Goal: Task Accomplishment & Management: Complete application form

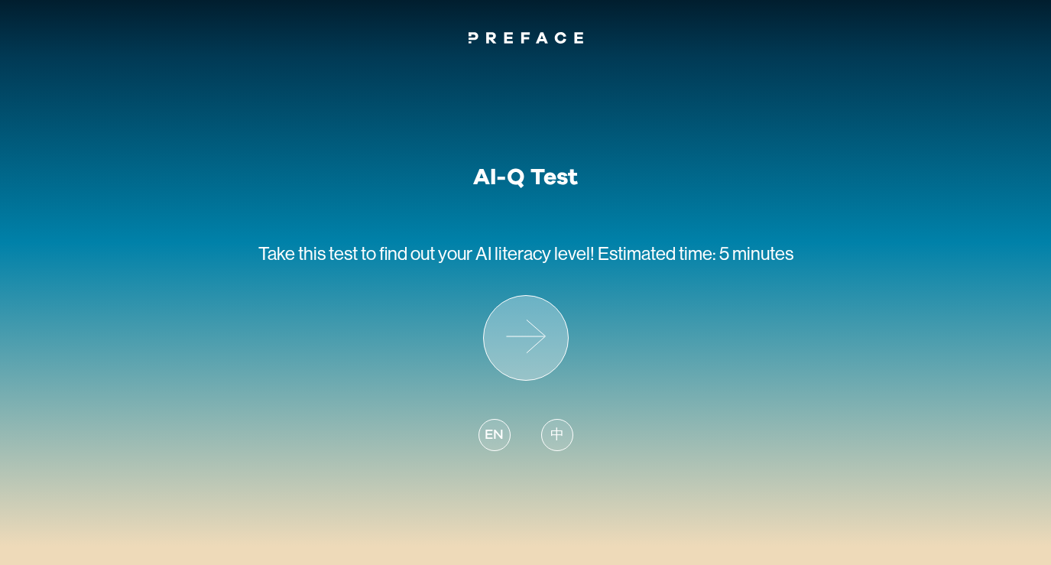
click at [529, 340] on icon at bounding box center [526, 338] width 84 height 84
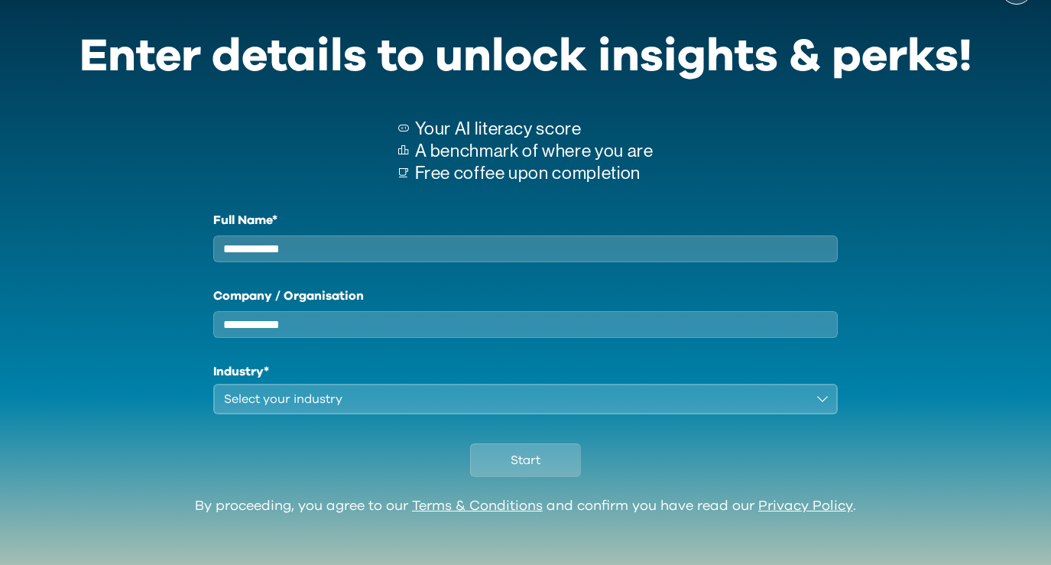
scroll to position [71, 0]
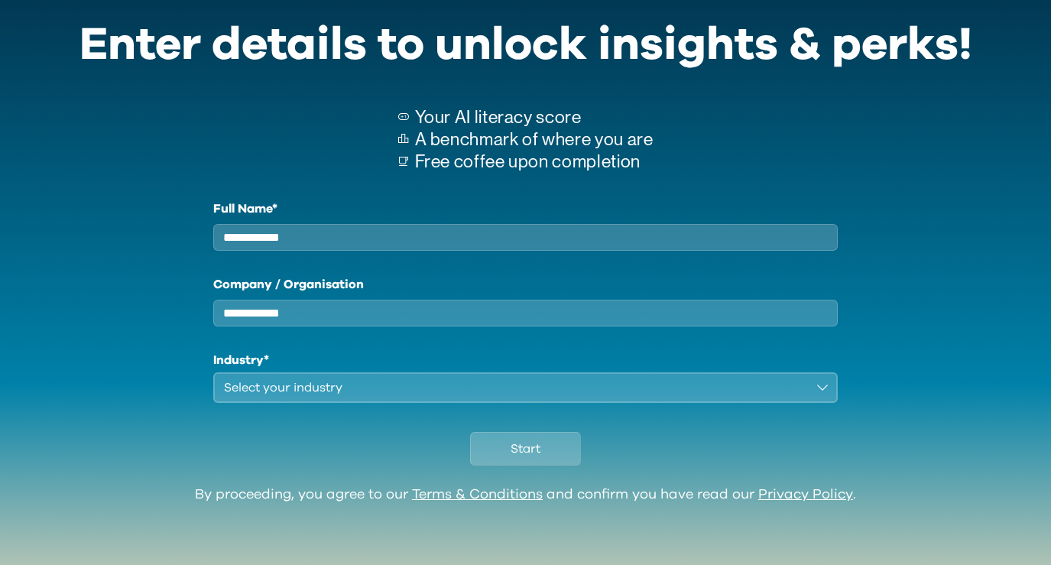
click at [502, 239] on input "Full Name*" at bounding box center [526, 237] width 626 height 27
type input "**********"
type input "*******"
click at [408, 385] on div "Select your industry" at bounding box center [515, 388] width 583 height 18
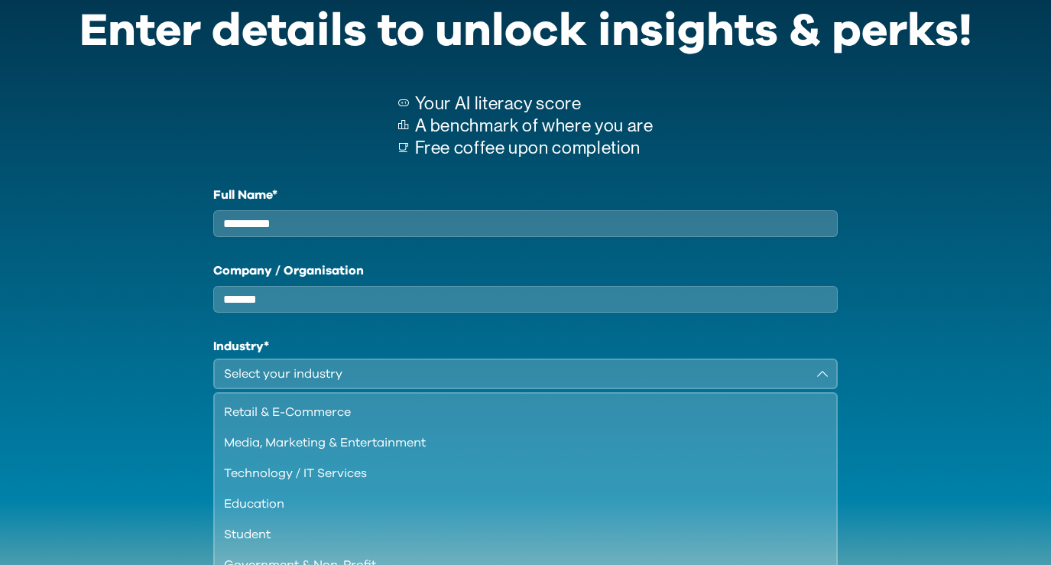
scroll to position [132, 0]
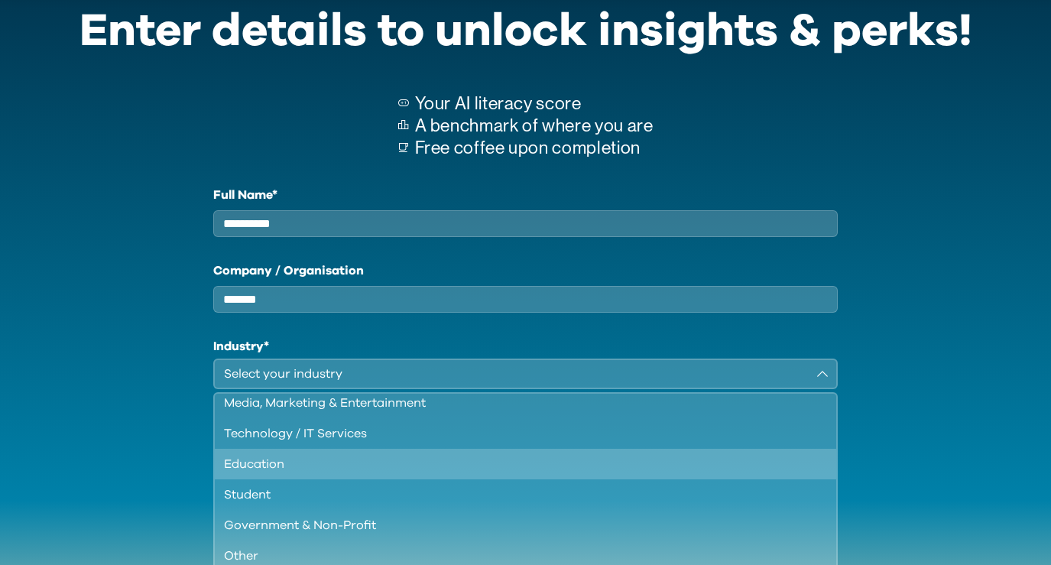
click at [350, 473] on div "Education" at bounding box center [517, 464] width 586 height 18
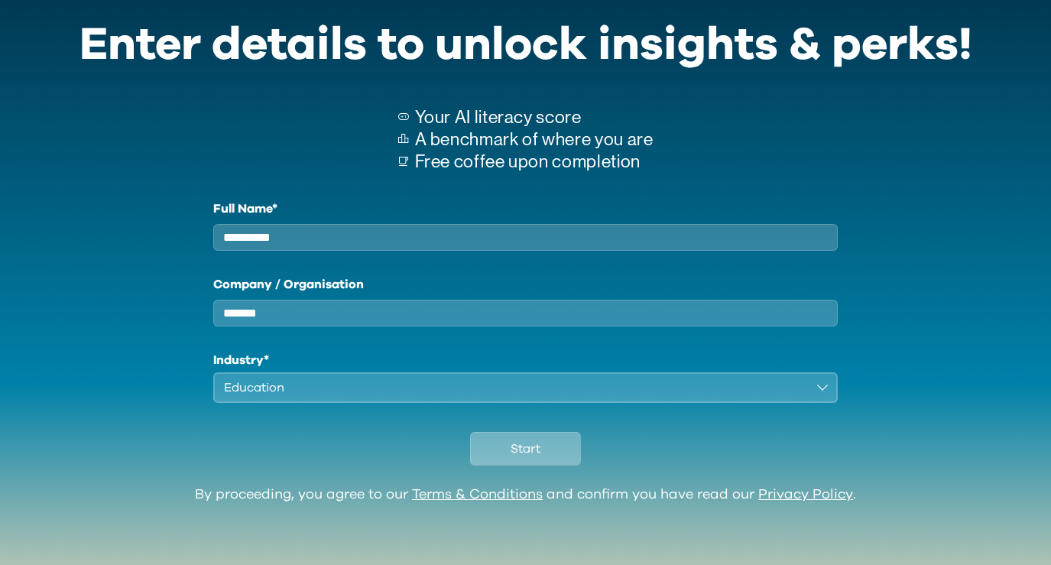
click at [541, 457] on button "Start" at bounding box center [525, 449] width 111 height 34
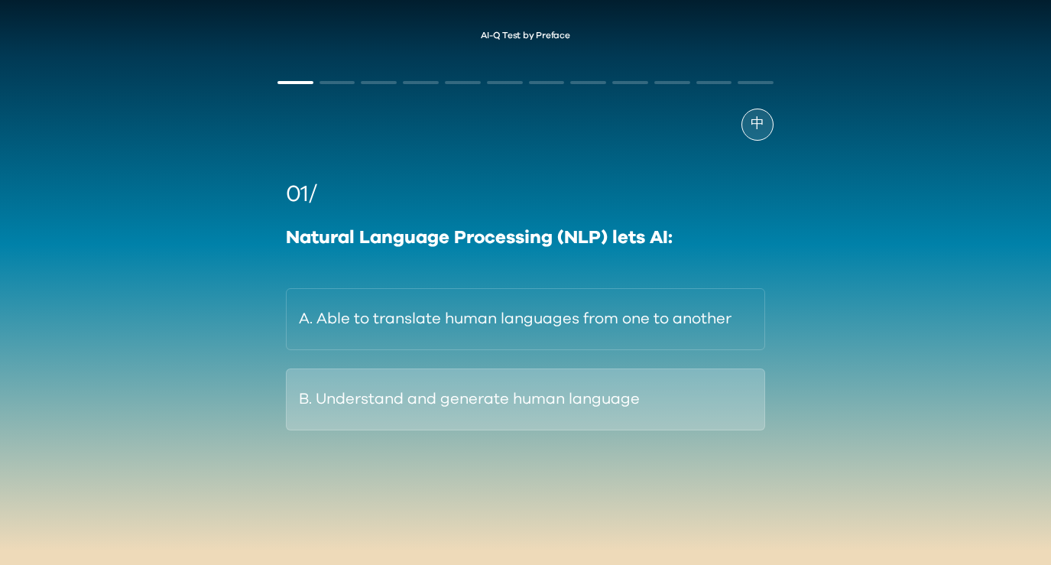
click at [594, 412] on button "B. Understand and generate human language" at bounding box center [525, 400] width 479 height 62
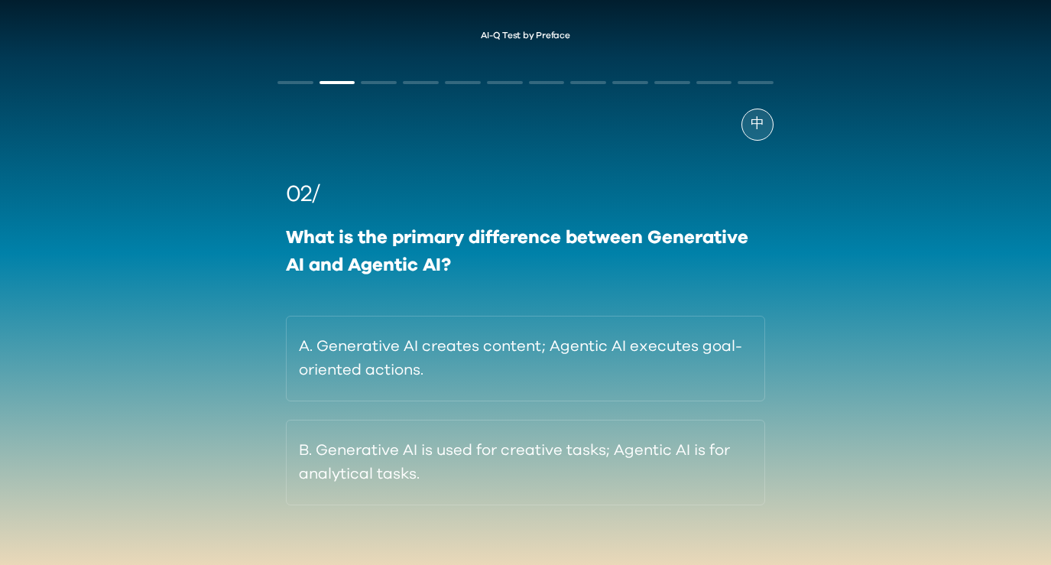
scroll to position [27, 0]
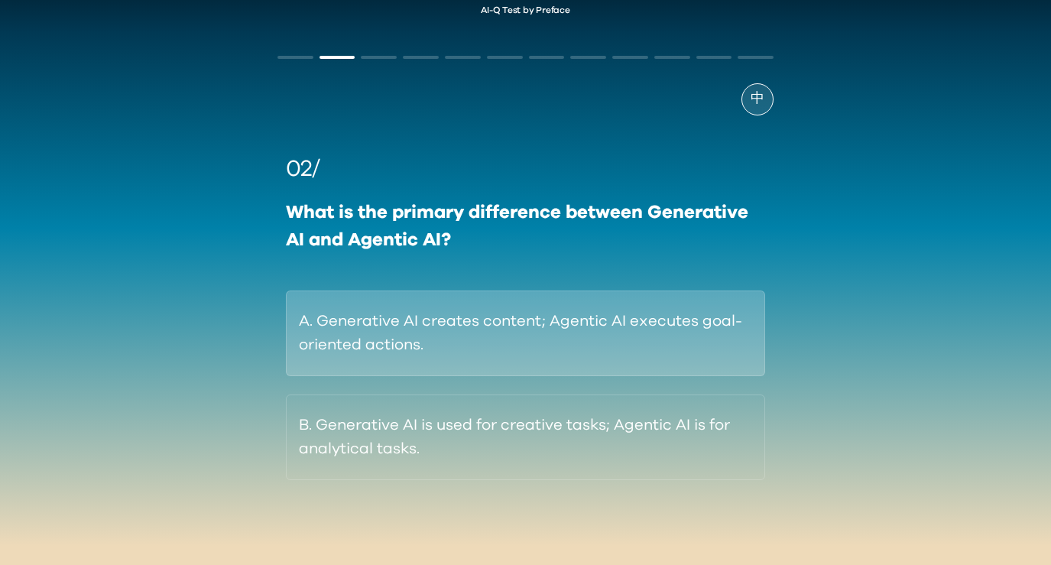
click at [602, 342] on button "A. Generative AI creates content; Agentic AI executes goal-oriented actions." at bounding box center [525, 334] width 479 height 86
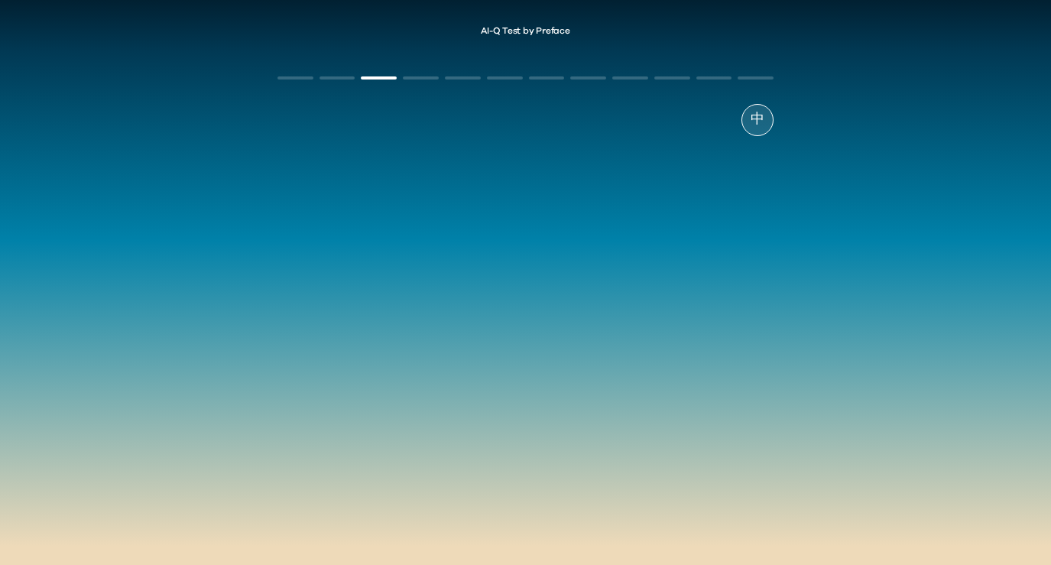
scroll to position [5, 0]
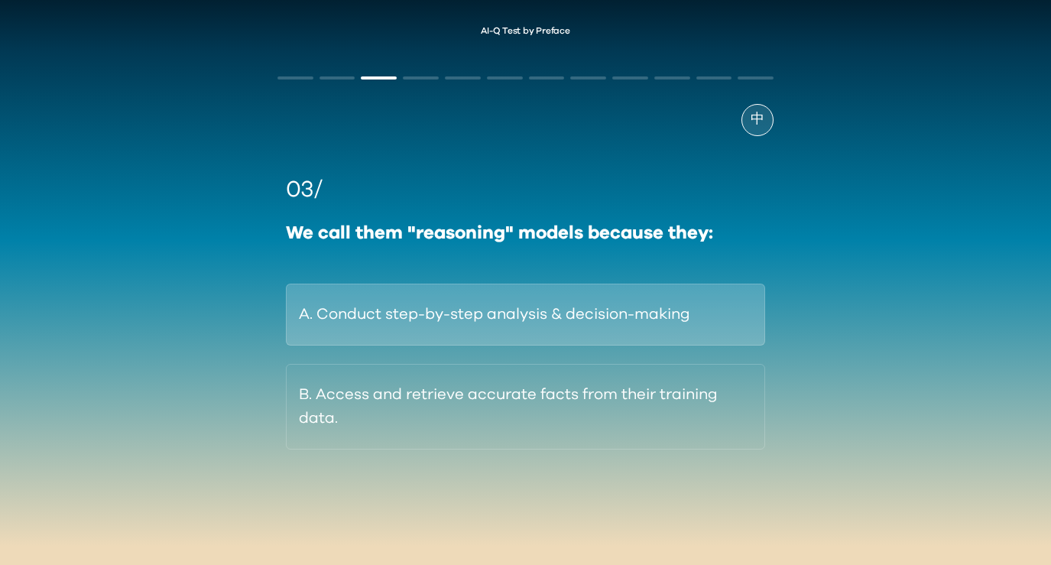
click at [624, 288] on button "A. Conduct step-by-step analysis & decision-making" at bounding box center [525, 315] width 479 height 62
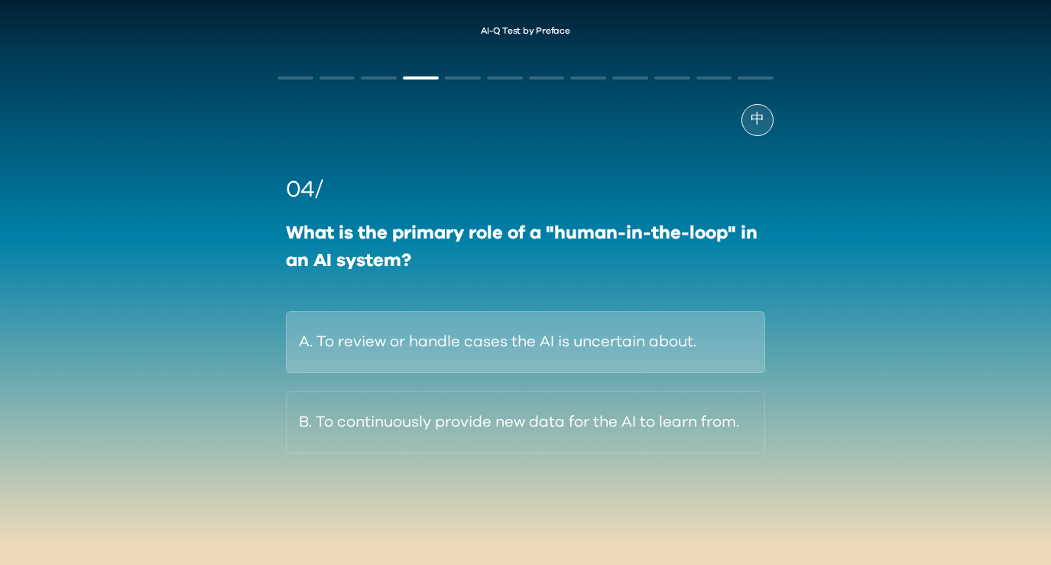
click at [646, 359] on button "A. To review or handle cases the AI is uncertain about." at bounding box center [525, 342] width 479 height 62
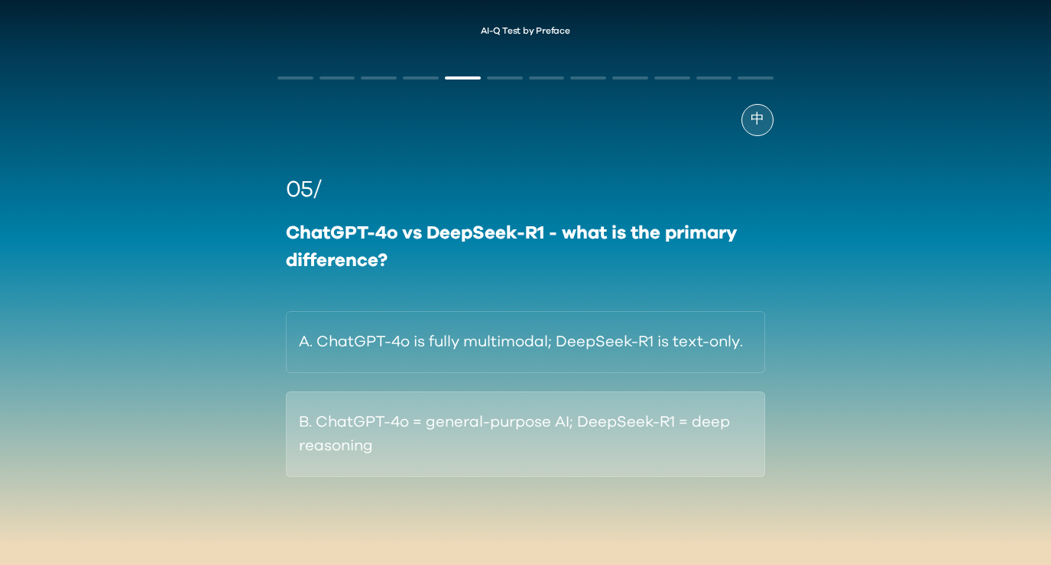
click at [651, 411] on button "B. ChatGPT-4o = general-purpose AI; DeepSeek-R1 = deep reasoning" at bounding box center [525, 435] width 479 height 86
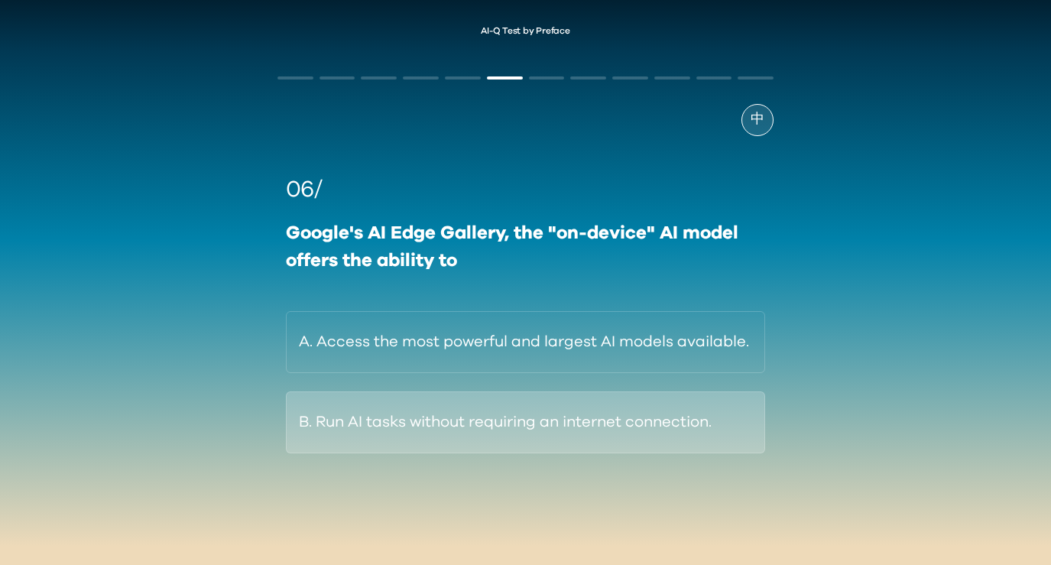
click at [646, 423] on button "B. Run AI tasks without requiring an internet connection." at bounding box center [525, 423] width 479 height 62
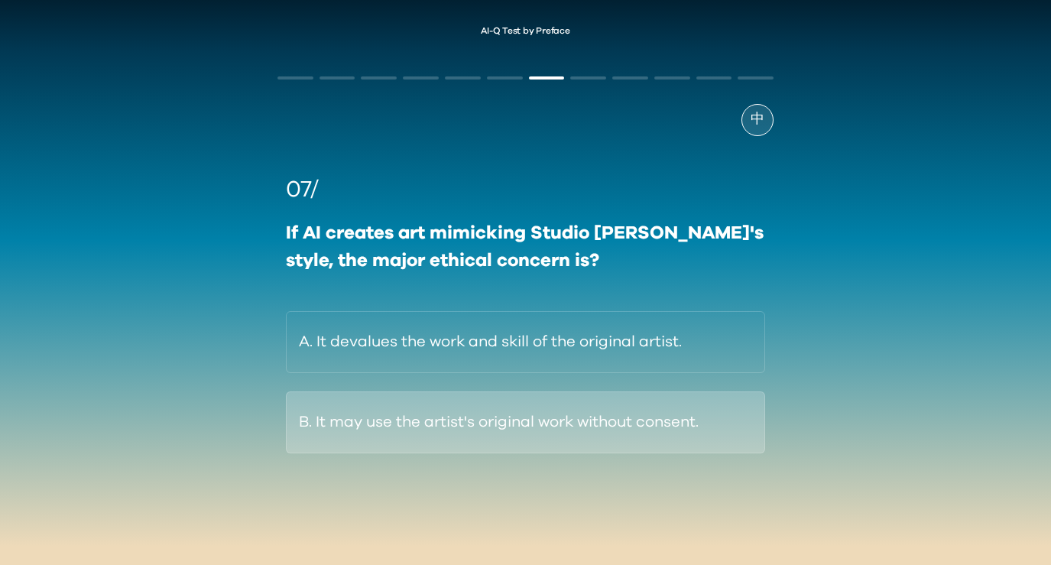
click at [619, 430] on button "B. It may use the artist's original work without consent." at bounding box center [525, 423] width 479 height 62
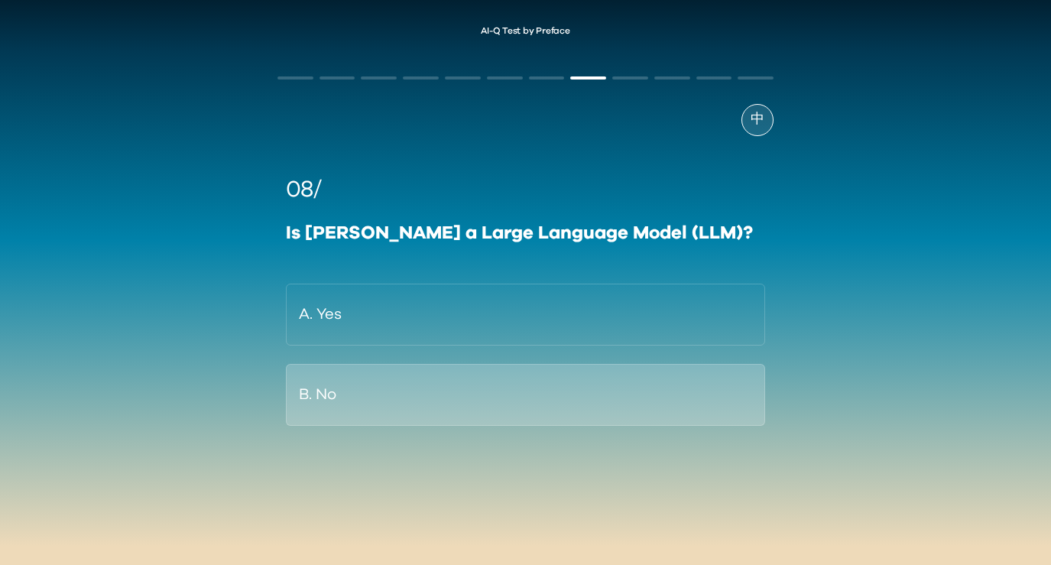
click at [603, 395] on button "B. No" at bounding box center [525, 395] width 479 height 62
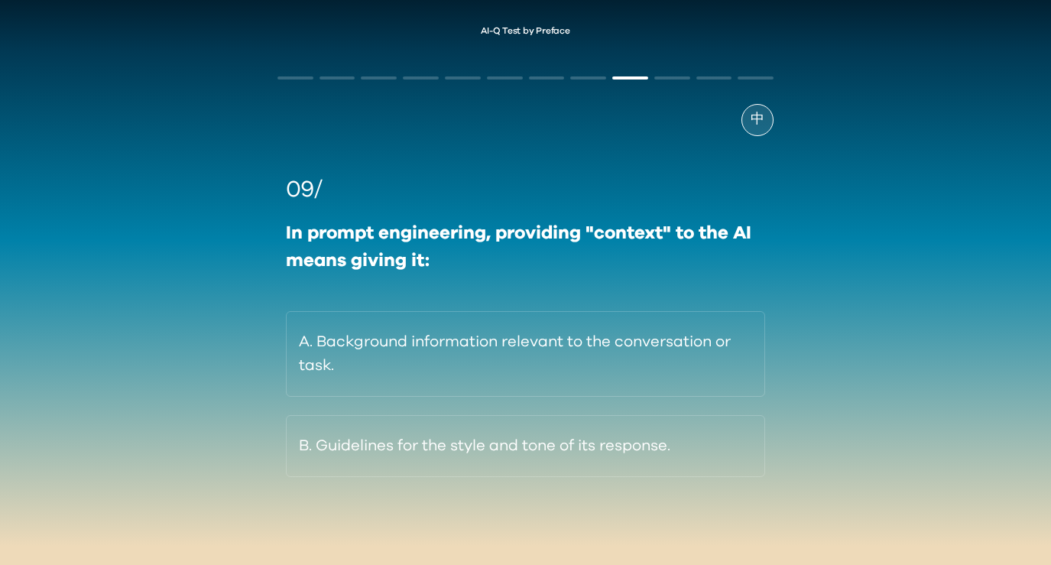
click at [603, 395] on button "A. Background information relevant to the conversation or task." at bounding box center [525, 354] width 479 height 86
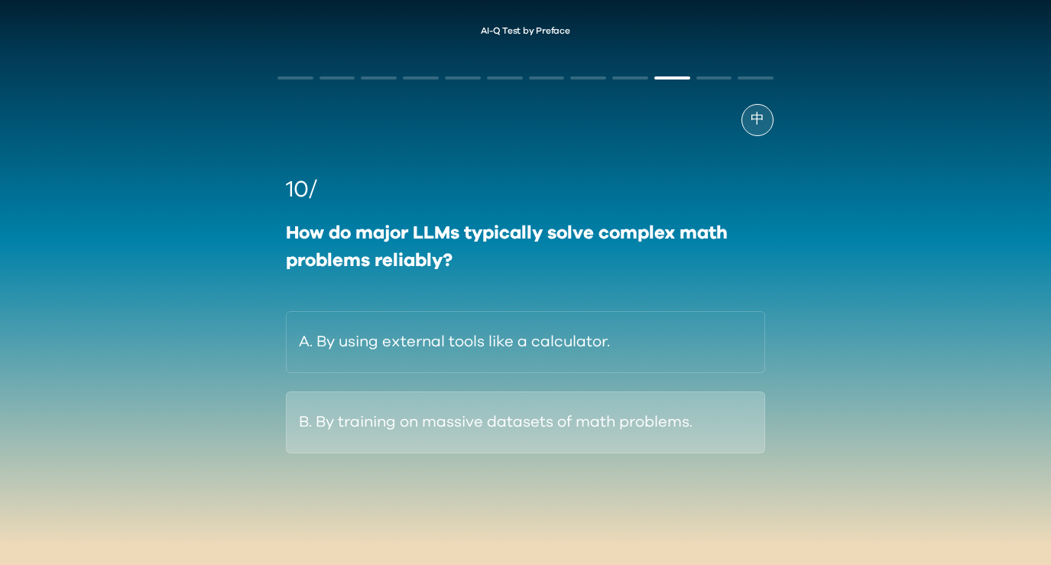
click at [603, 431] on button "B. By training on massive datasets of math problems." at bounding box center [525, 423] width 479 height 62
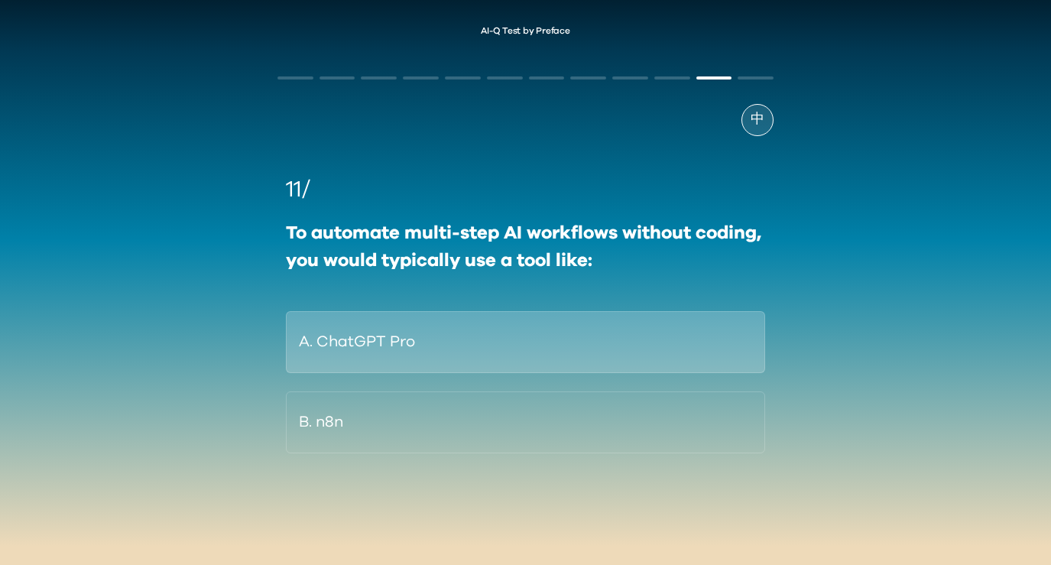
click at [633, 346] on button "A. ChatGPT Pro" at bounding box center [525, 342] width 479 height 62
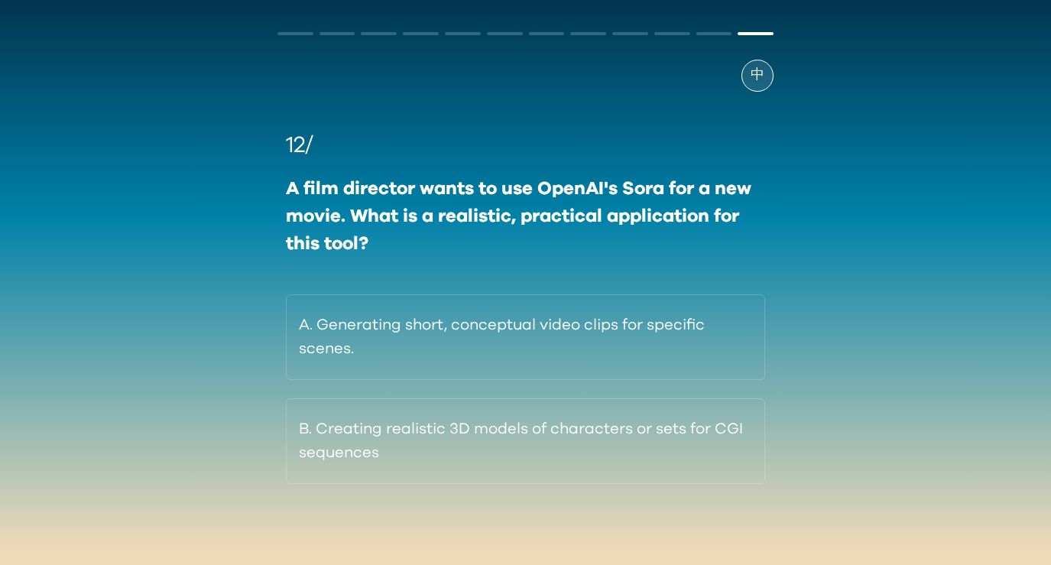
scroll to position [54, 0]
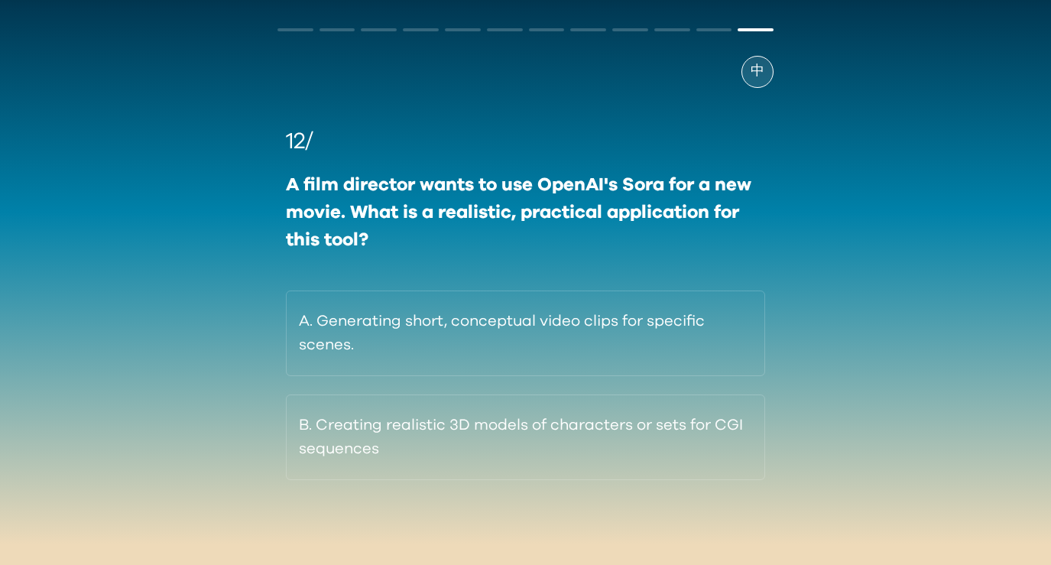
click at [633, 346] on button "A. Generating short, conceptual video clips for specific scenes." at bounding box center [525, 334] width 479 height 86
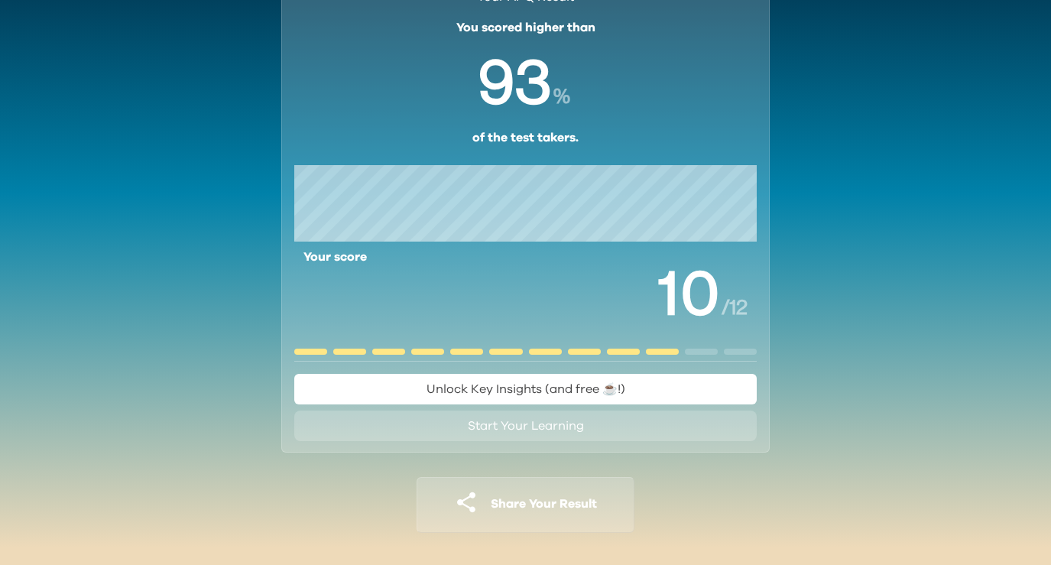
scroll to position [93, 0]
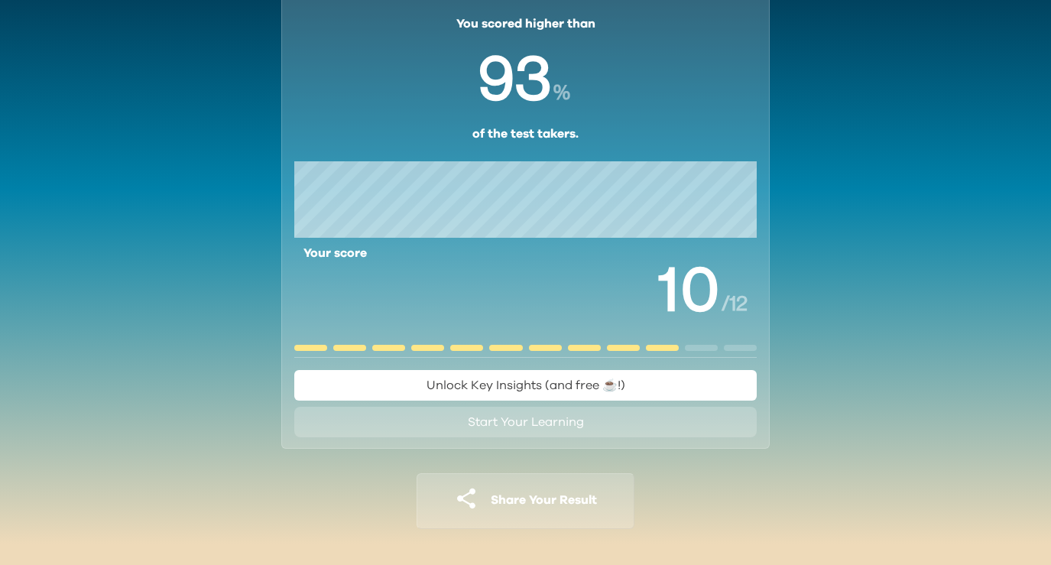
click at [603, 514] on button "Share Your Result" at bounding box center [526, 501] width 218 height 56
click at [730, 496] on div "Your AI-Q Result You scored higher than % of the test takers. Your score / 12 U…" at bounding box center [526, 261] width 526 height 610
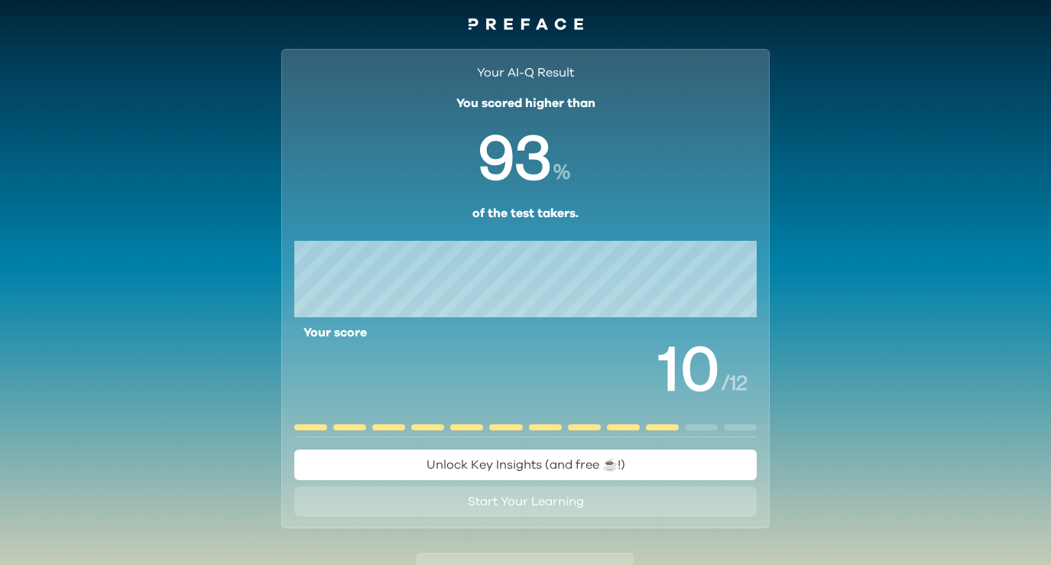
scroll to position [0, 0]
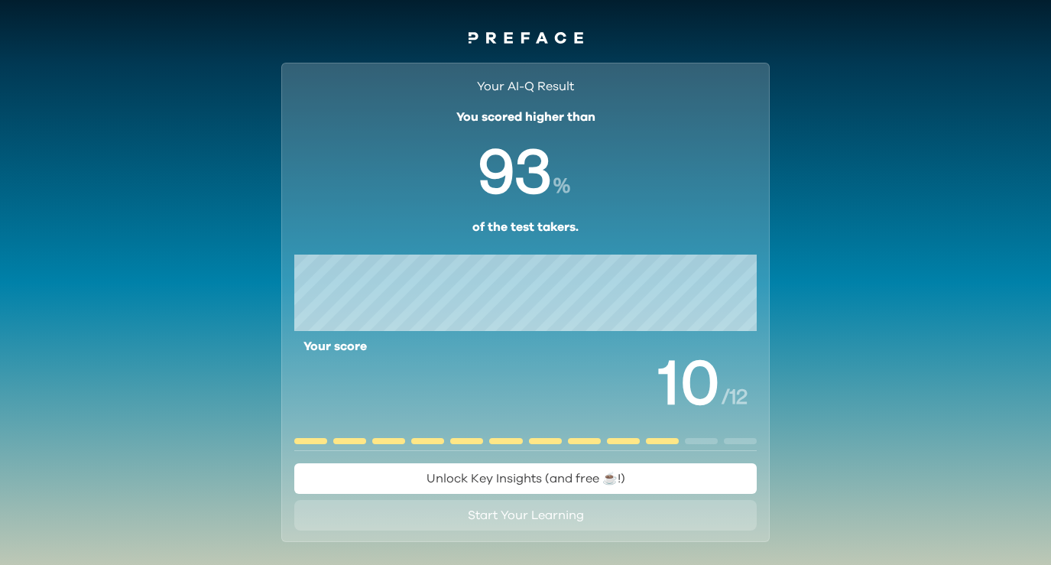
click at [578, 481] on span "Unlock Key Insights (and free ☕️!)" at bounding box center [526, 479] width 199 height 12
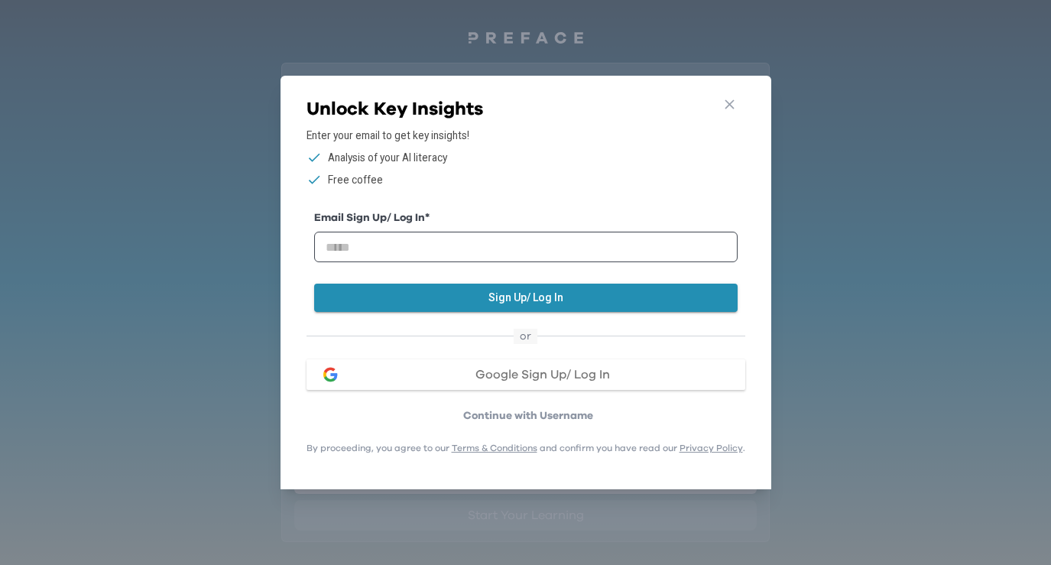
click at [557, 414] on p "Continue with Username" at bounding box center [528, 415] width 434 height 15
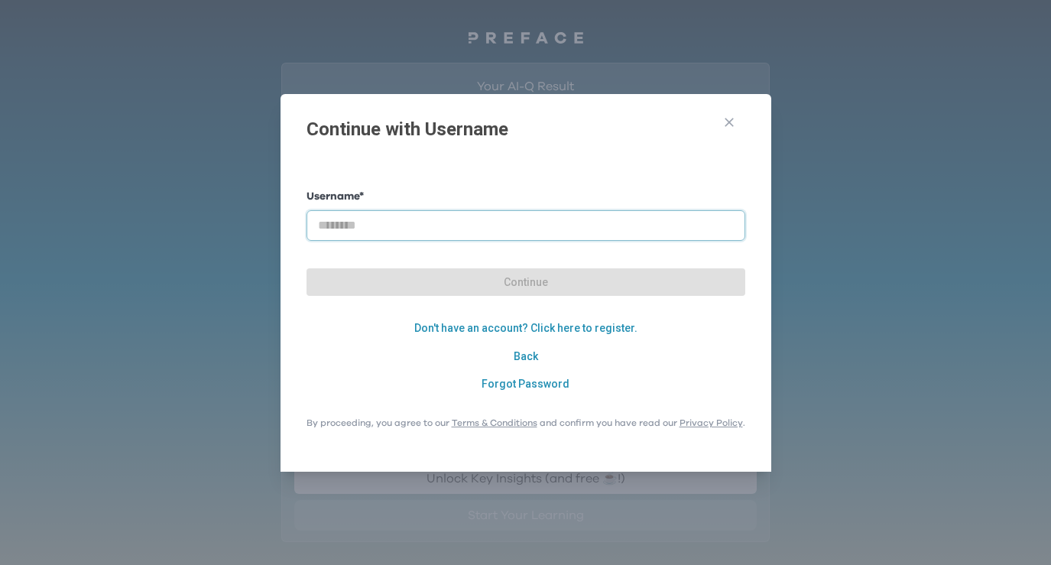
click at [525, 226] on input "text" at bounding box center [526, 225] width 439 height 31
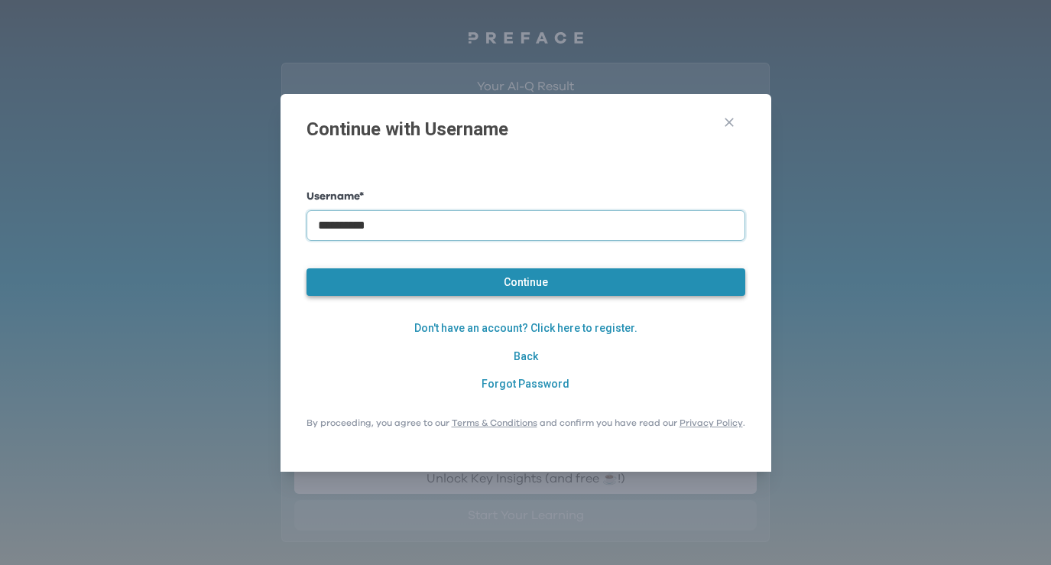
type input "**********"
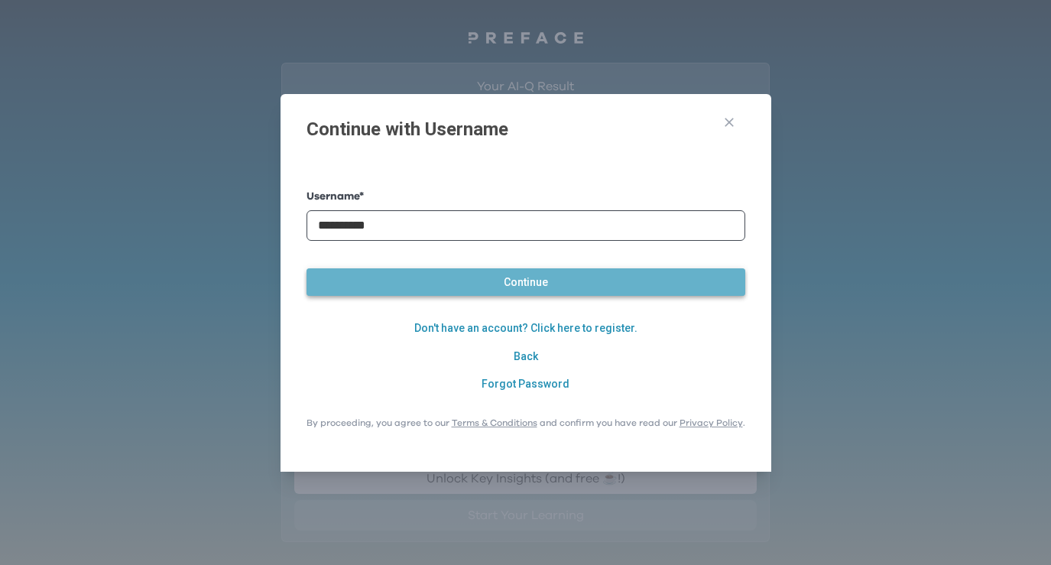
click at [538, 282] on button "Continue" at bounding box center [526, 282] width 439 height 28
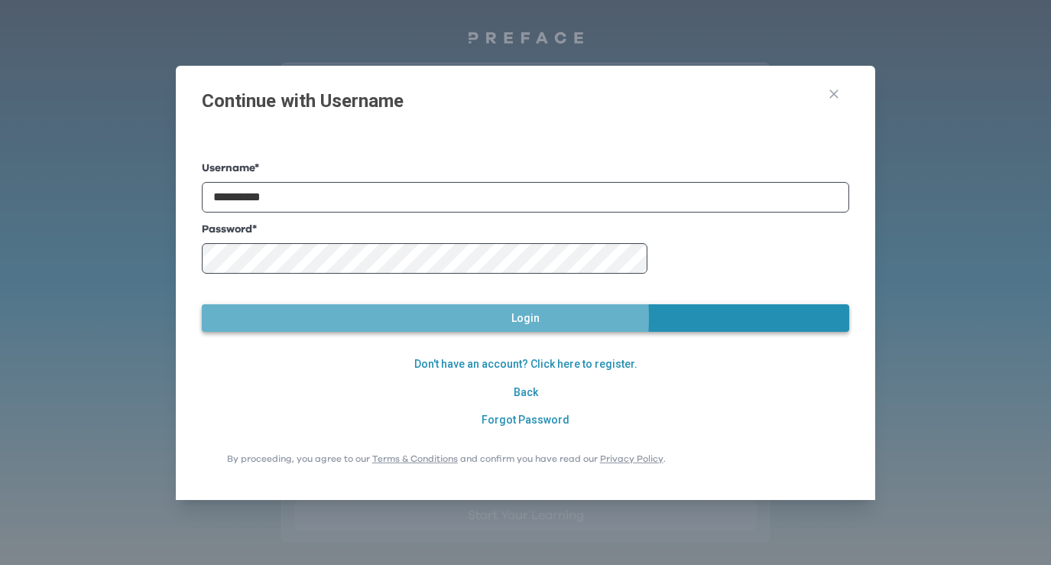
click at [504, 317] on button "Login" at bounding box center [526, 318] width 648 height 28
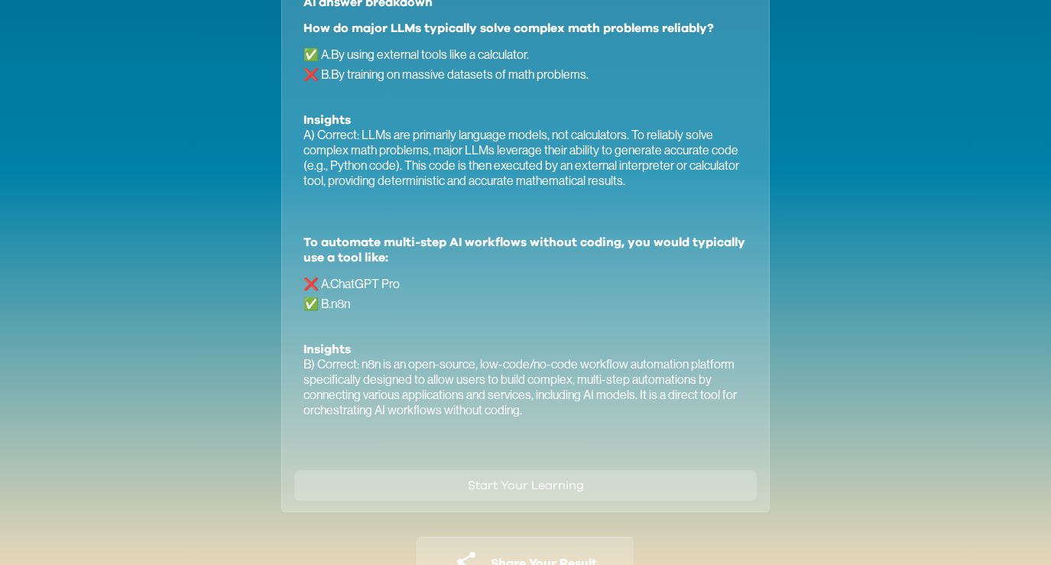
scroll to position [1006, 0]
